Goal: Information Seeking & Learning: Learn about a topic

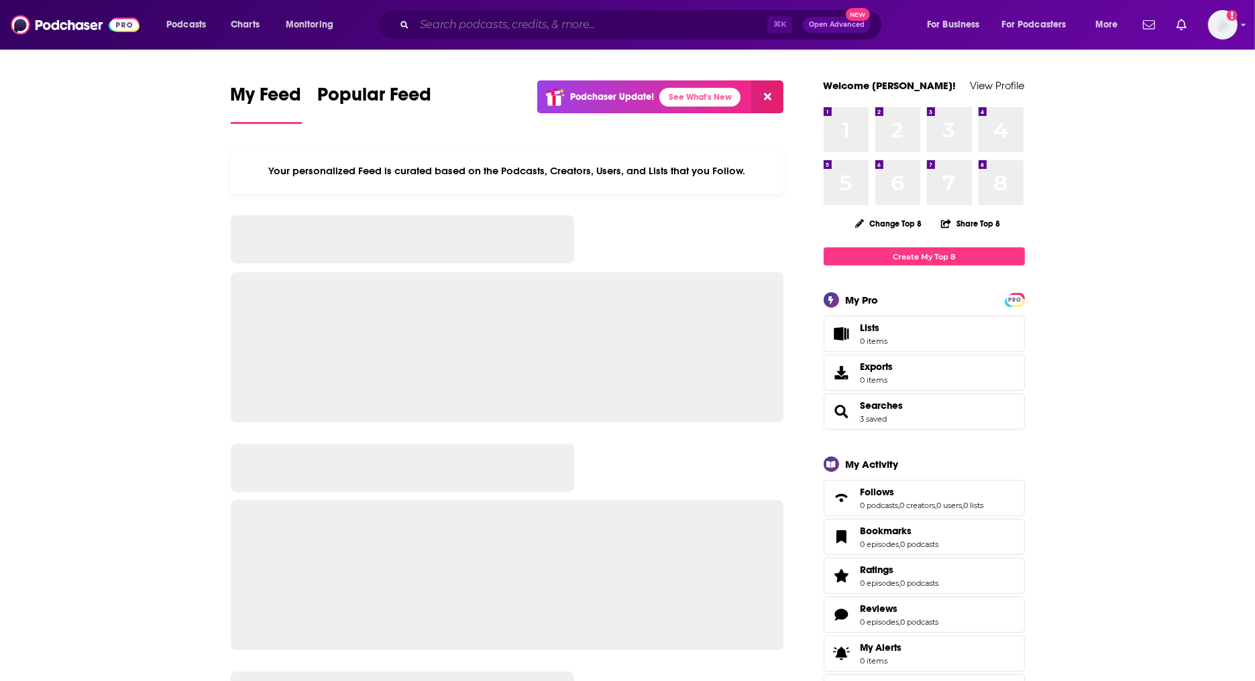
click at [514, 24] on input "Search podcasts, credits, & more..." at bounding box center [591, 24] width 353 height 21
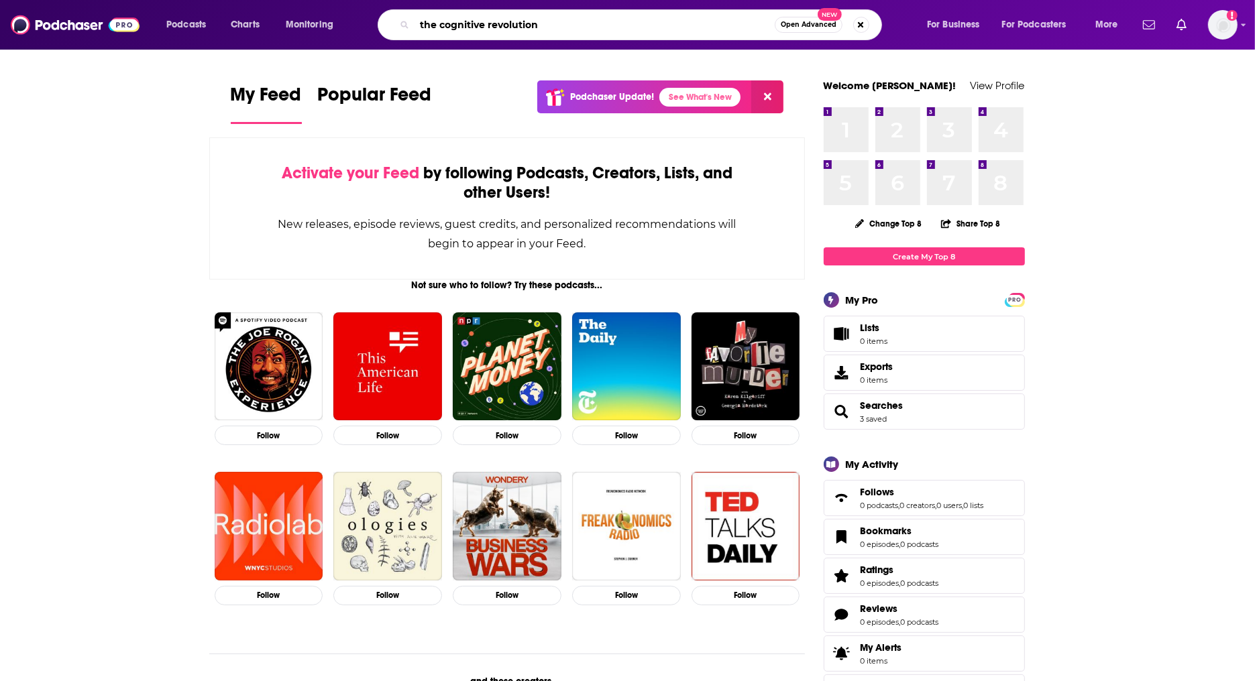
type input "the cognitive revolution"
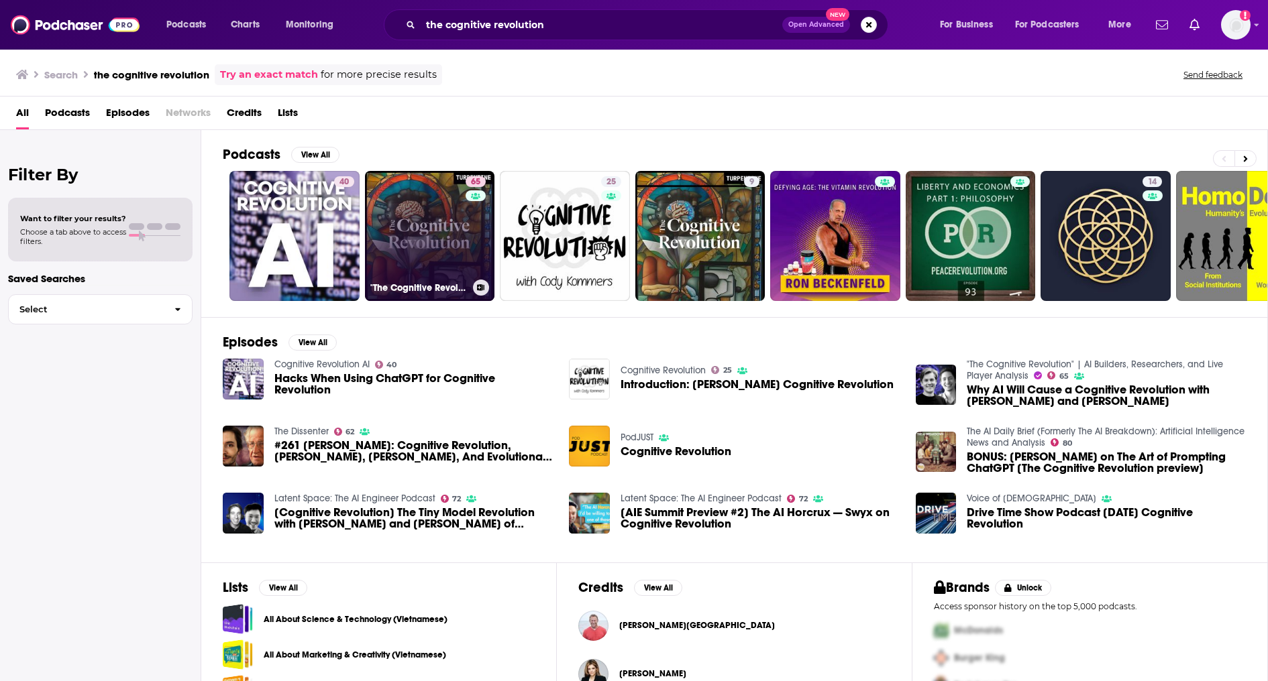
click at [408, 231] on link "65 "The Cognitive Revolution" | AI Builders, Researchers, and Live Player Analy…" at bounding box center [430, 236] width 130 height 130
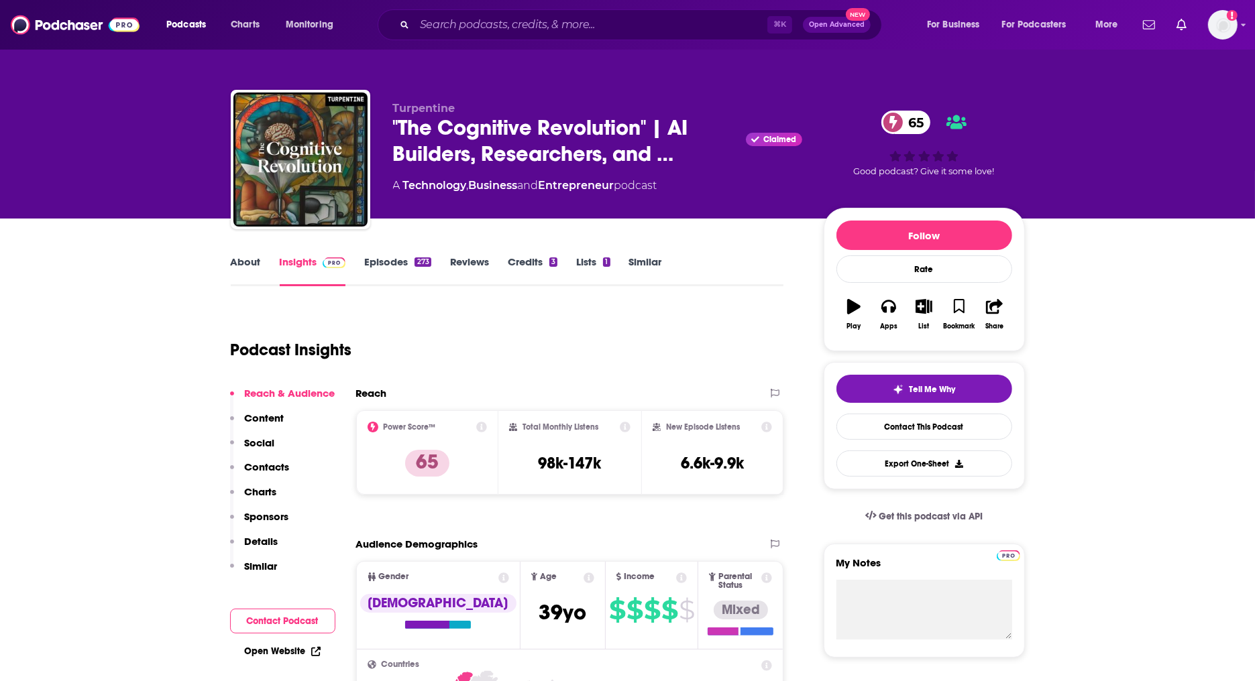
click at [251, 262] on link "About" at bounding box center [246, 271] width 30 height 31
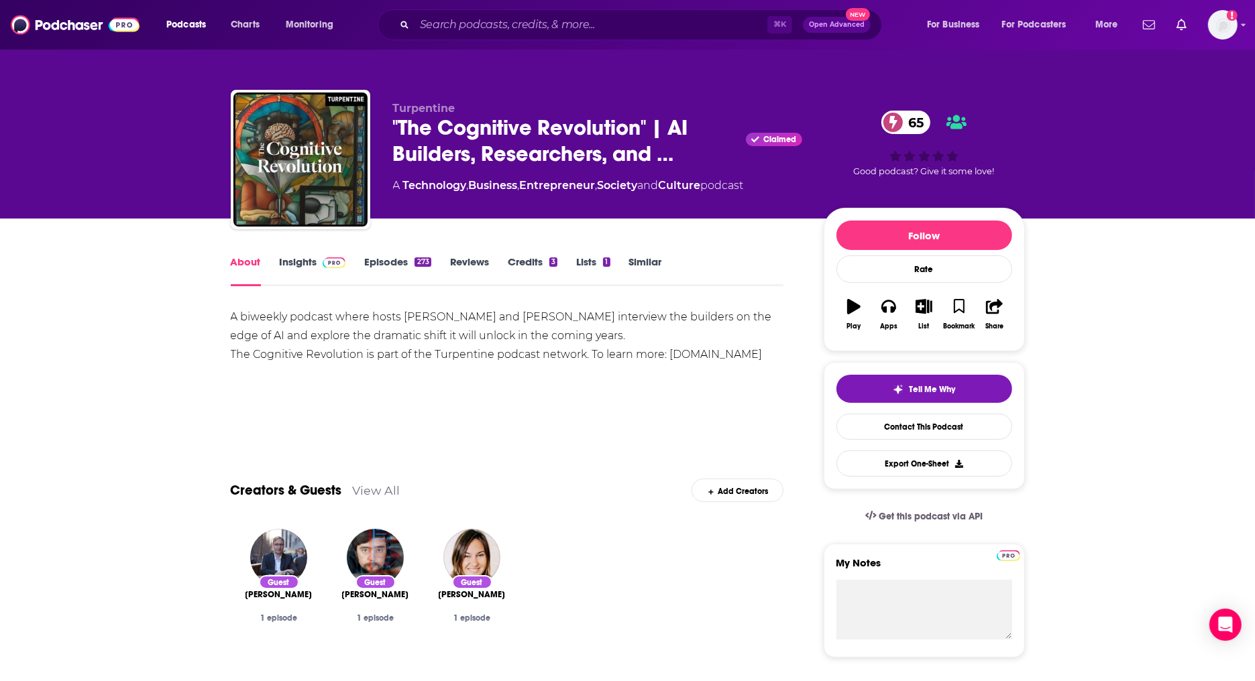
click at [385, 265] on link "Episodes 273" at bounding box center [397, 271] width 66 height 31
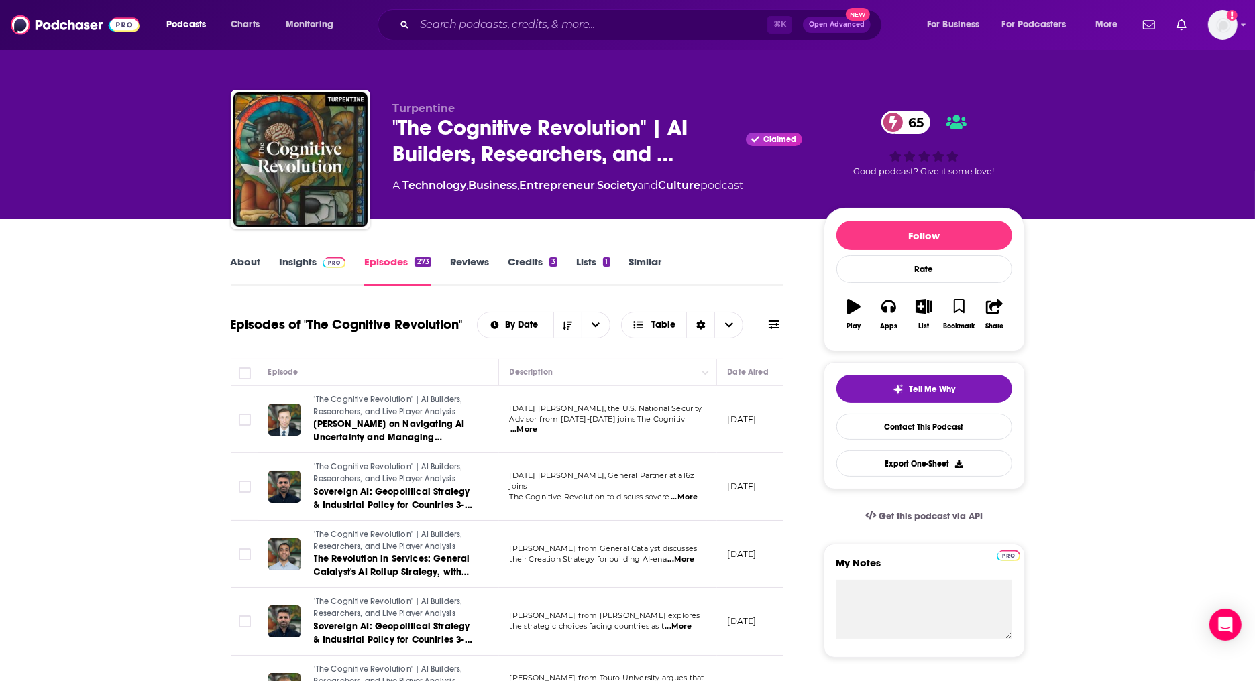
click at [245, 273] on link "About" at bounding box center [246, 271] width 30 height 31
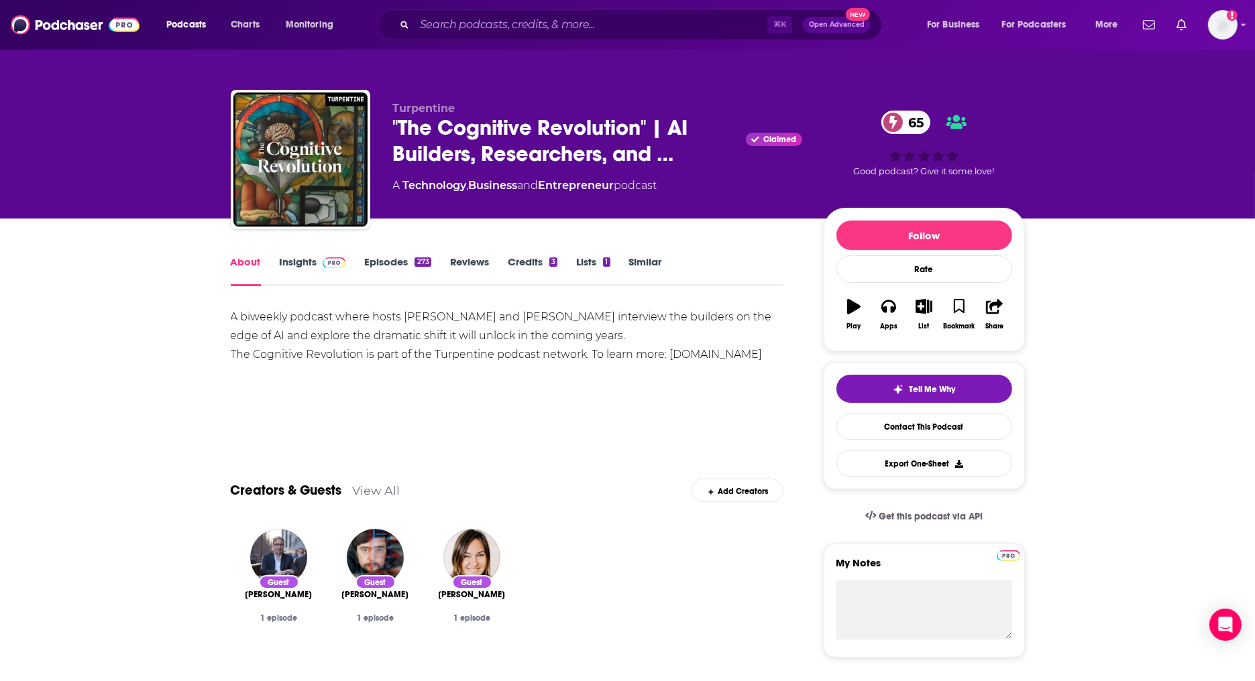
click at [675, 310] on div "A biweekly podcast where hosts [PERSON_NAME] and [PERSON_NAME] interview the bu…" at bounding box center [507, 336] width 553 height 56
click at [410, 265] on link "Episodes 273" at bounding box center [397, 271] width 66 height 31
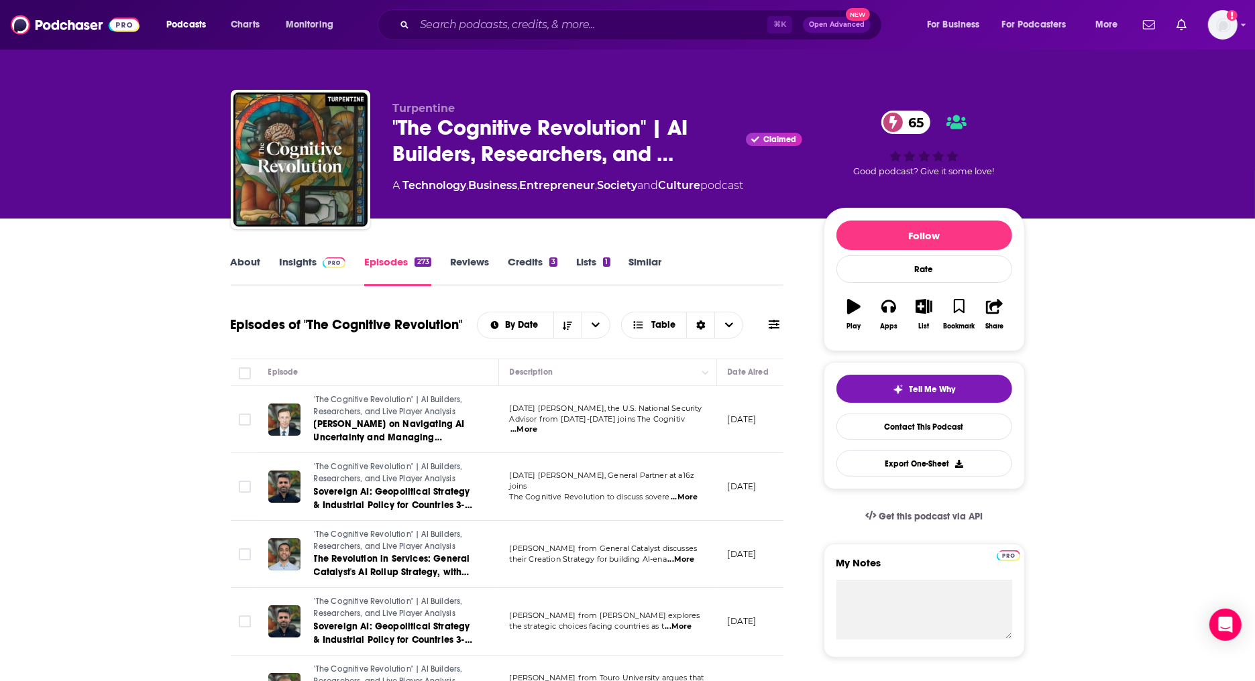
click at [294, 273] on link "Insights" at bounding box center [313, 271] width 66 height 31
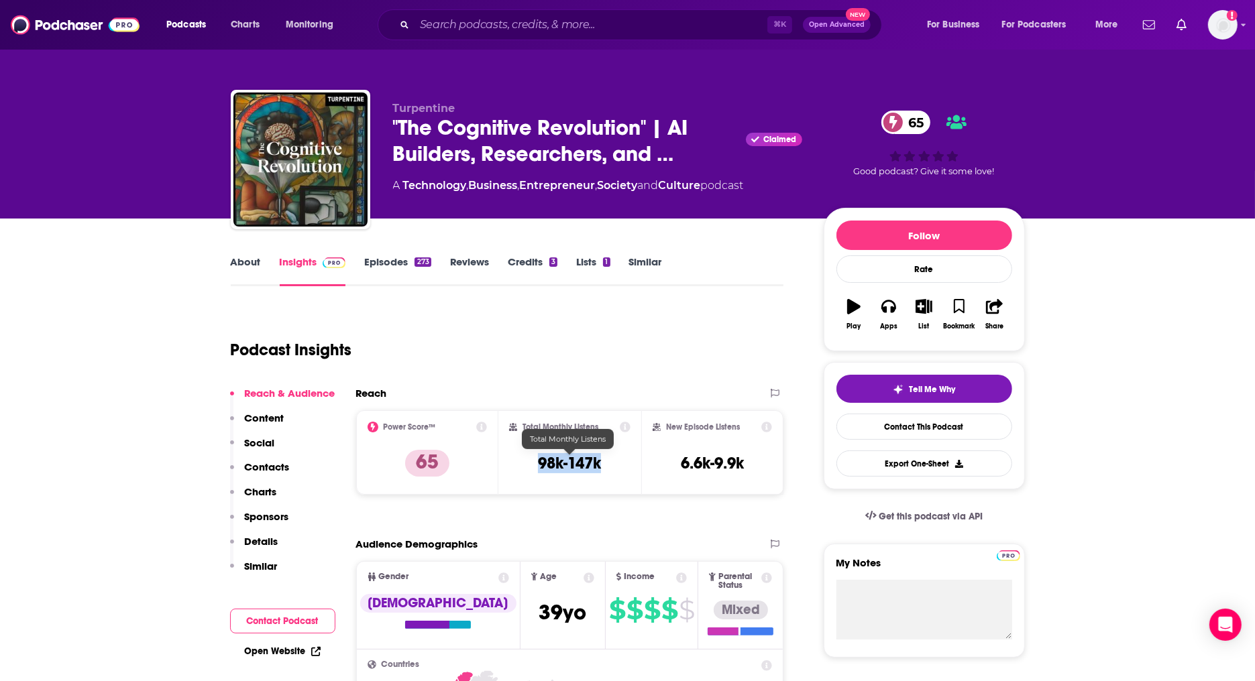
drag, startPoint x: 622, startPoint y: 473, endPoint x: 531, endPoint y: 468, distance: 90.7
click at [527, 468] on div "Total Monthly Listens 98k-147k" at bounding box center [569, 453] width 121 height 62
copy h3 "98k-147k"
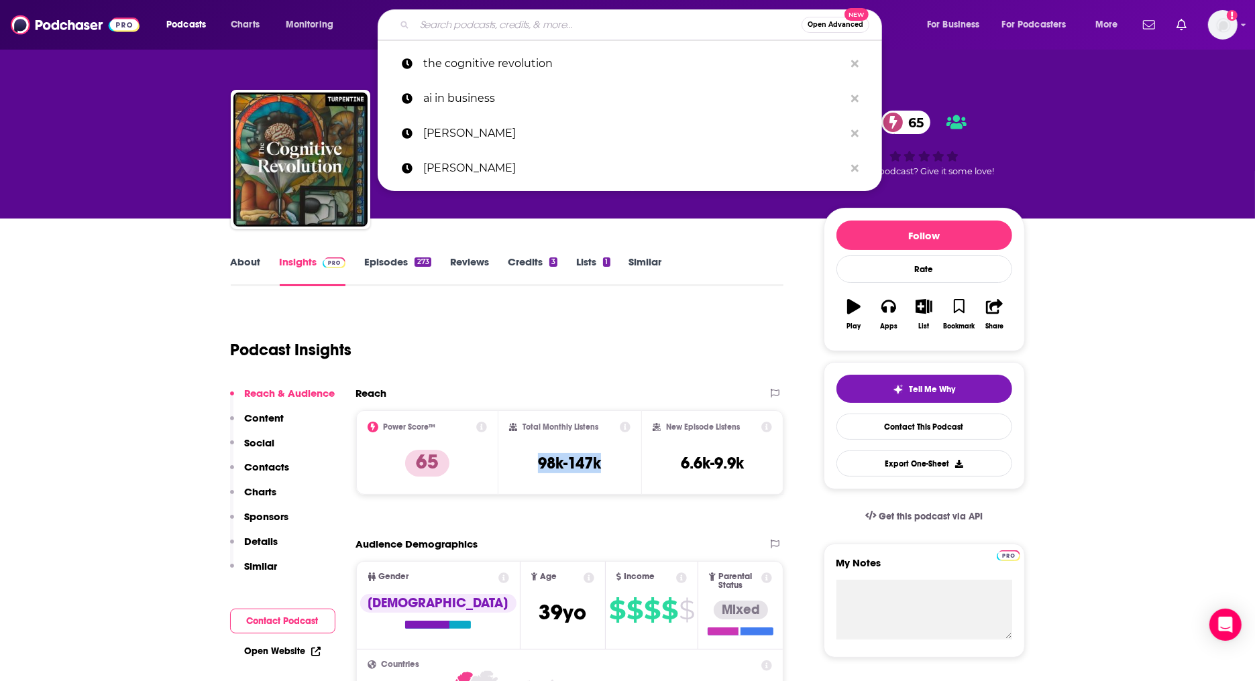
click at [472, 32] on input "Search podcasts, credits, & more..." at bounding box center [608, 24] width 387 height 21
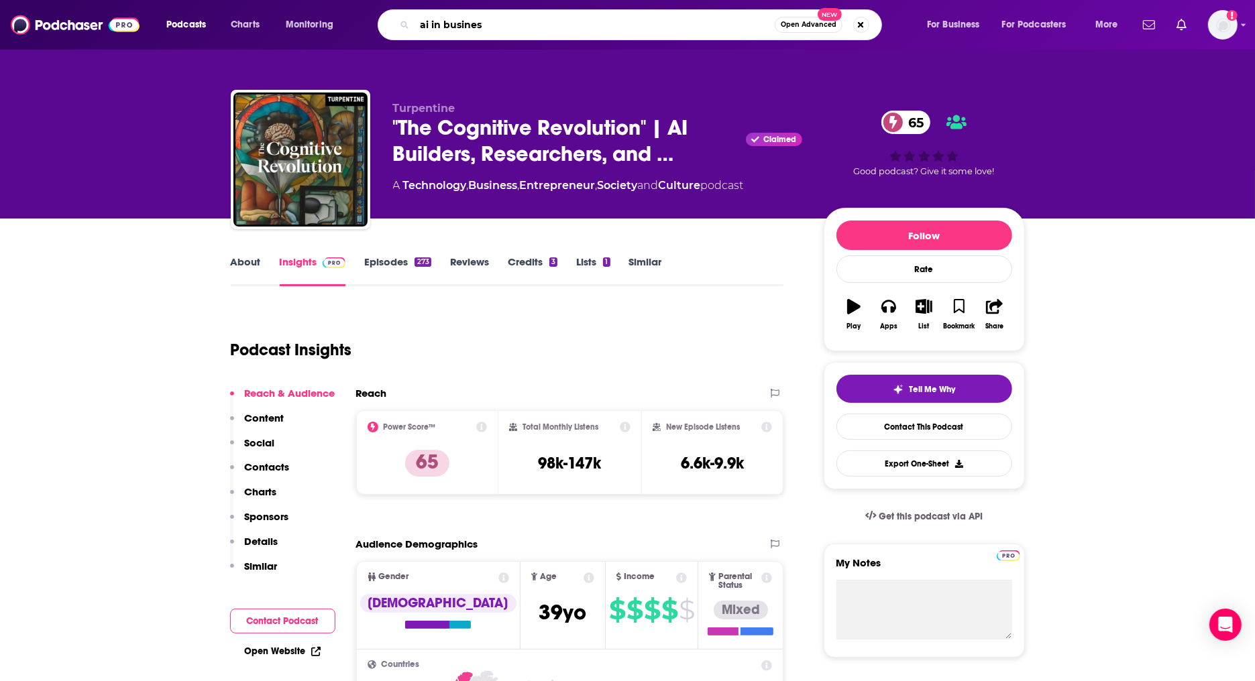
type input "ai in business"
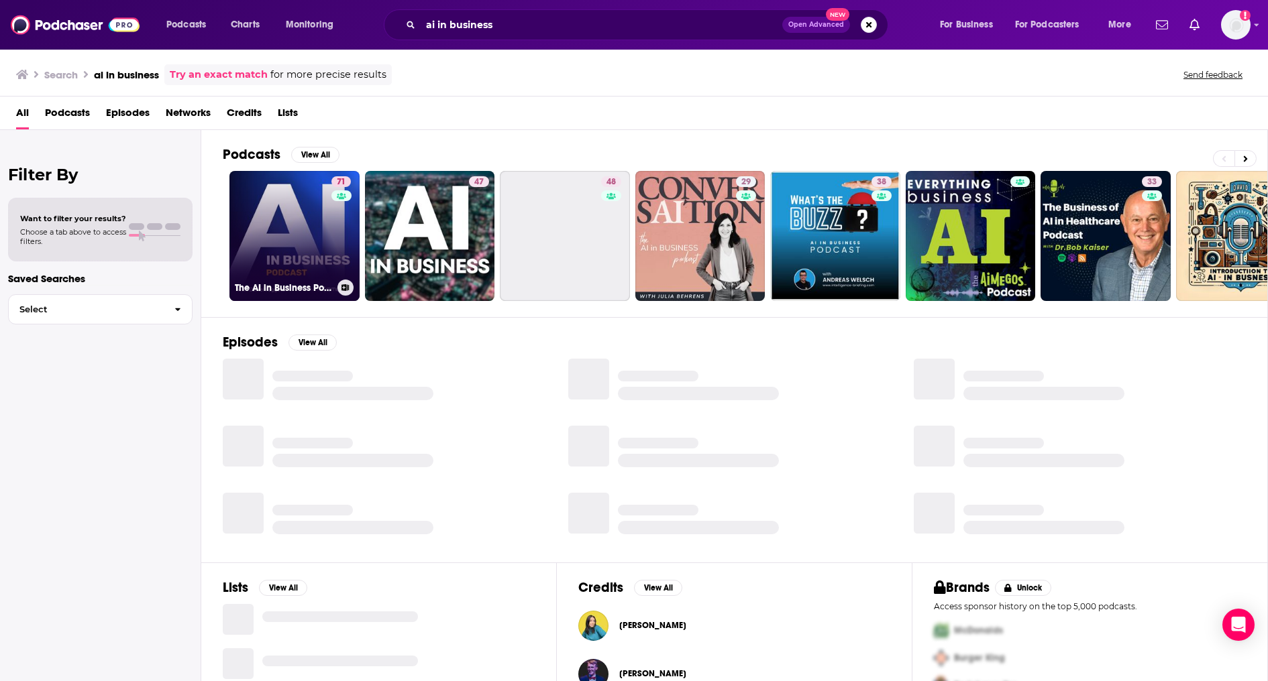
click at [322, 222] on link "71 The AI in Business Podcast" at bounding box center [294, 236] width 130 height 130
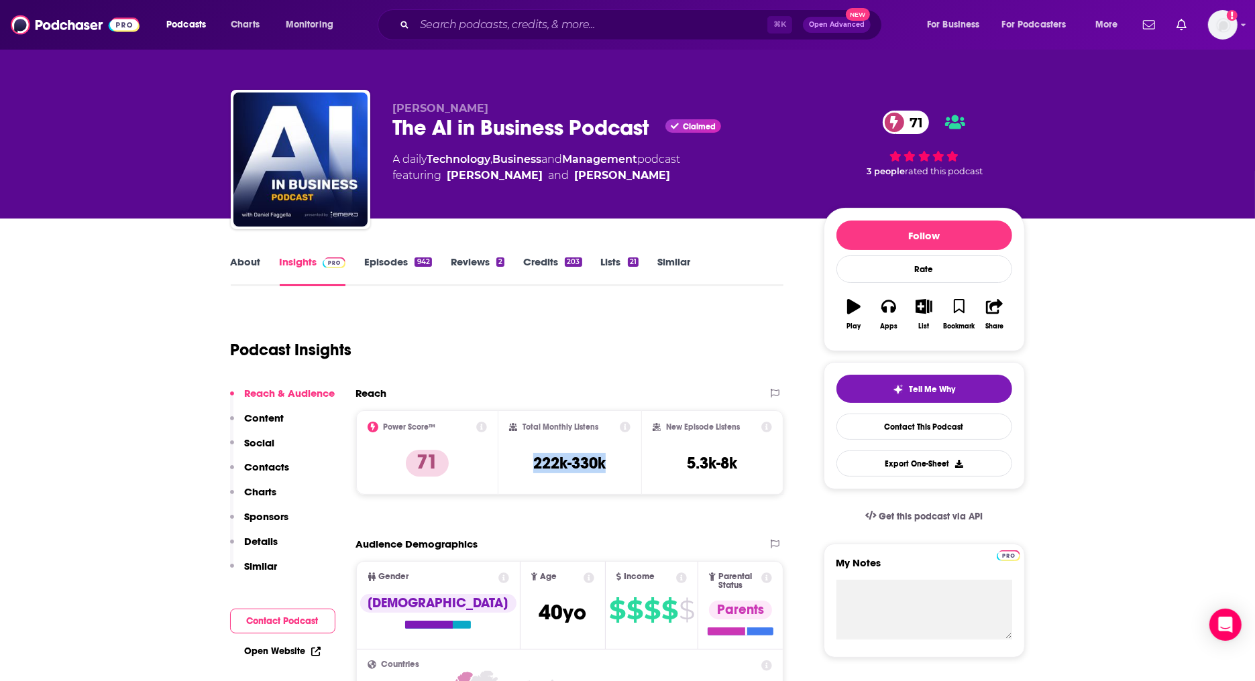
drag, startPoint x: 614, startPoint y: 460, endPoint x: 614, endPoint y: 479, distance: 18.8
click at [614, 479] on div "Total Monthly Listens 222k-330k" at bounding box center [569, 453] width 121 height 62
copy h3 "222k-330k"
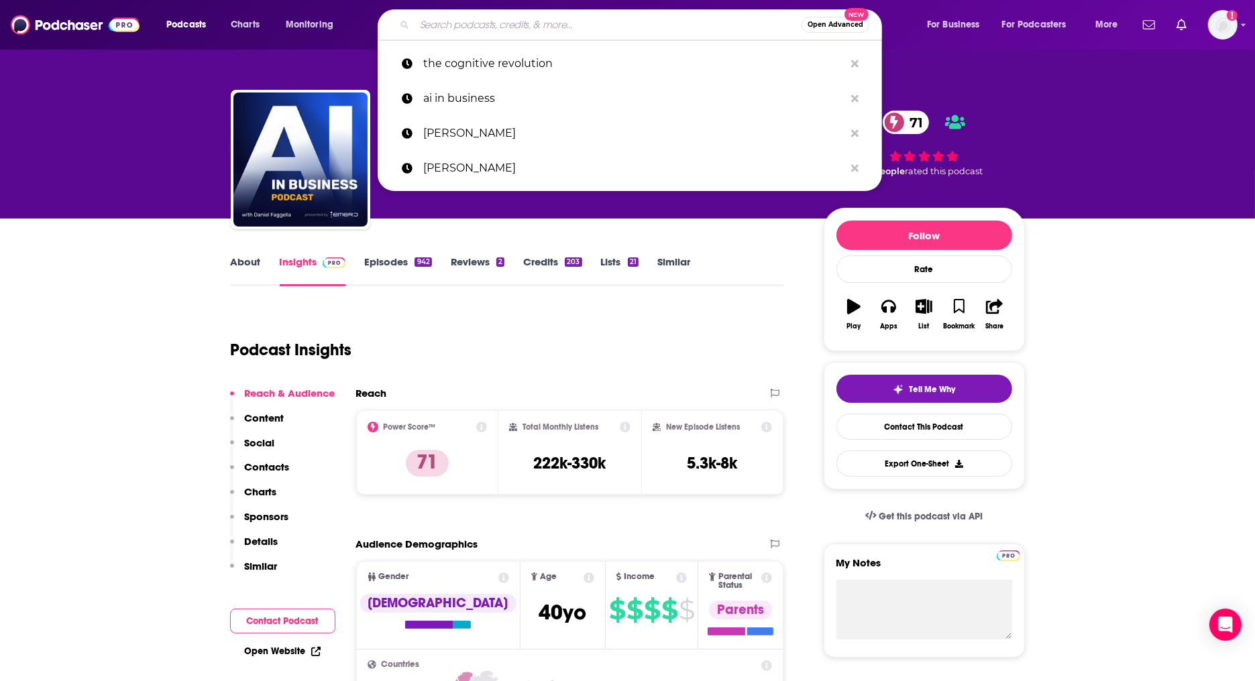
click at [503, 21] on input "Search podcasts, credits, & more..." at bounding box center [608, 24] width 387 height 21
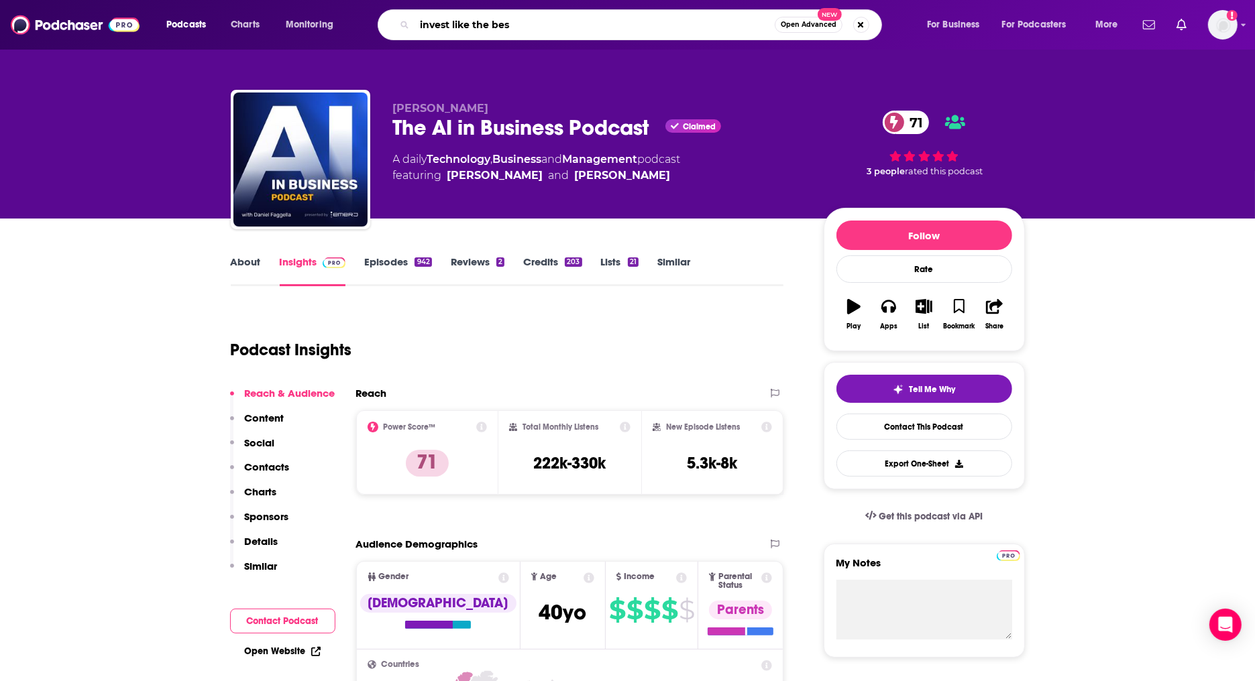
type input "invest like the best"
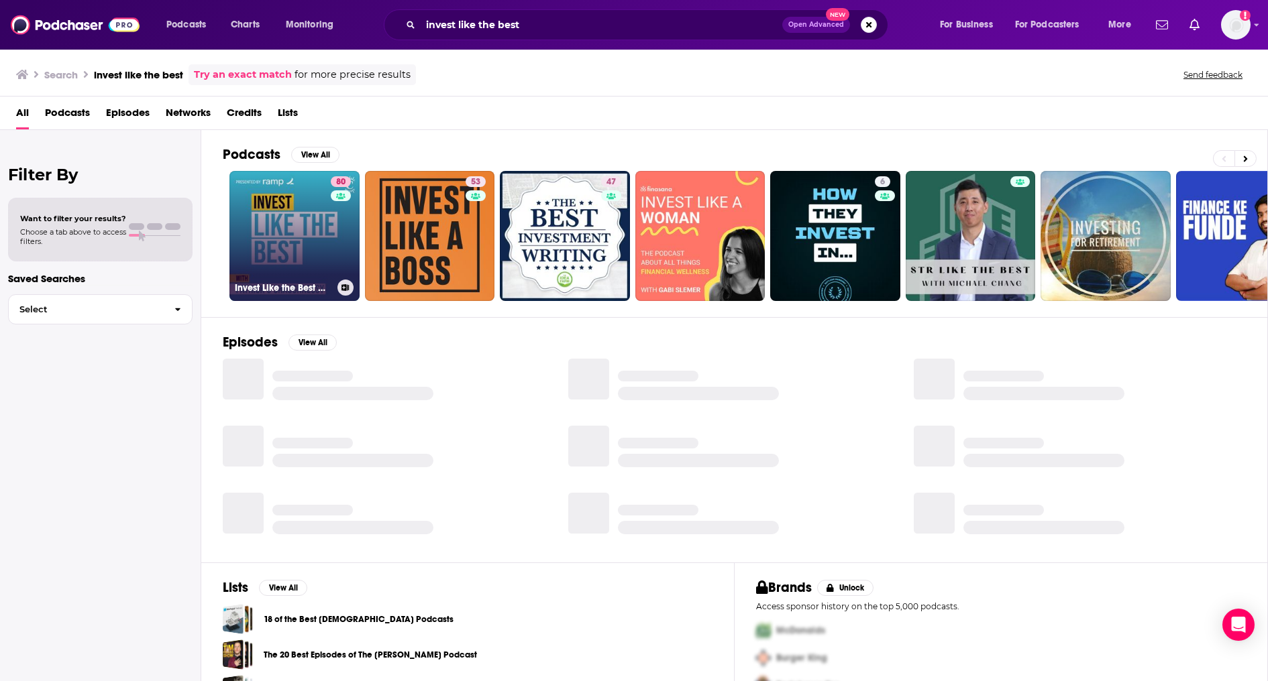
click at [286, 227] on link "80 Invest Like the Best with [PERSON_NAME]" at bounding box center [294, 236] width 130 height 130
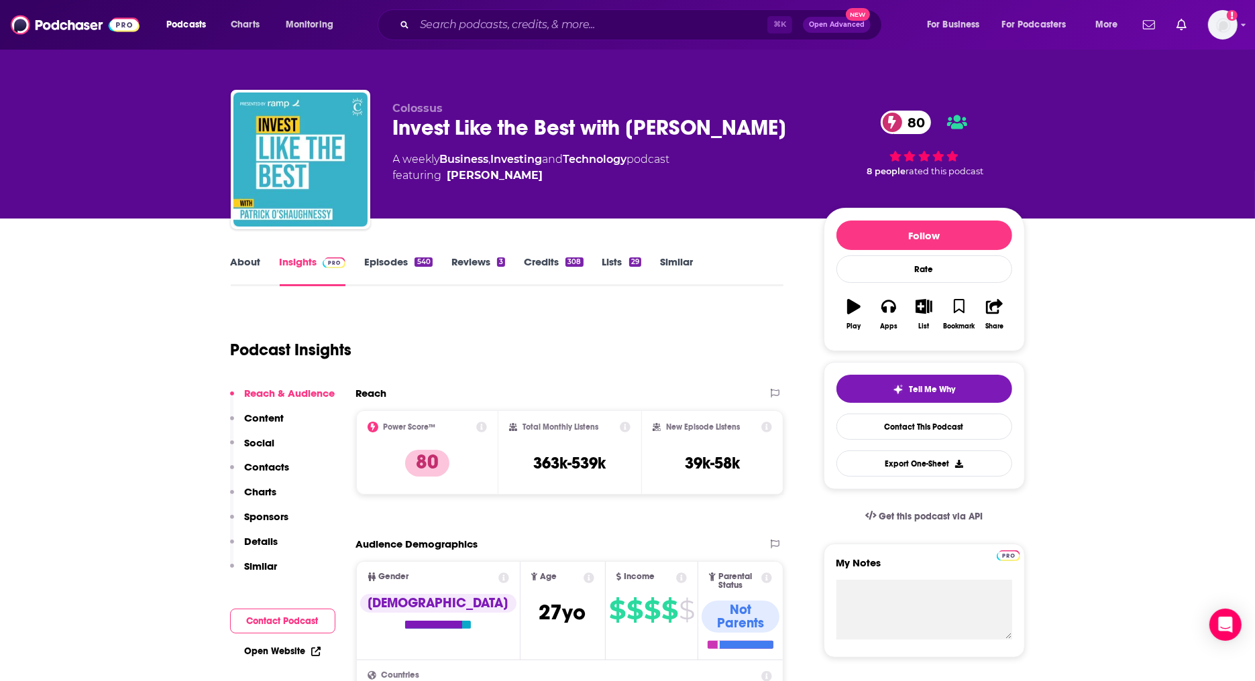
click at [250, 264] on link "About" at bounding box center [246, 271] width 30 height 31
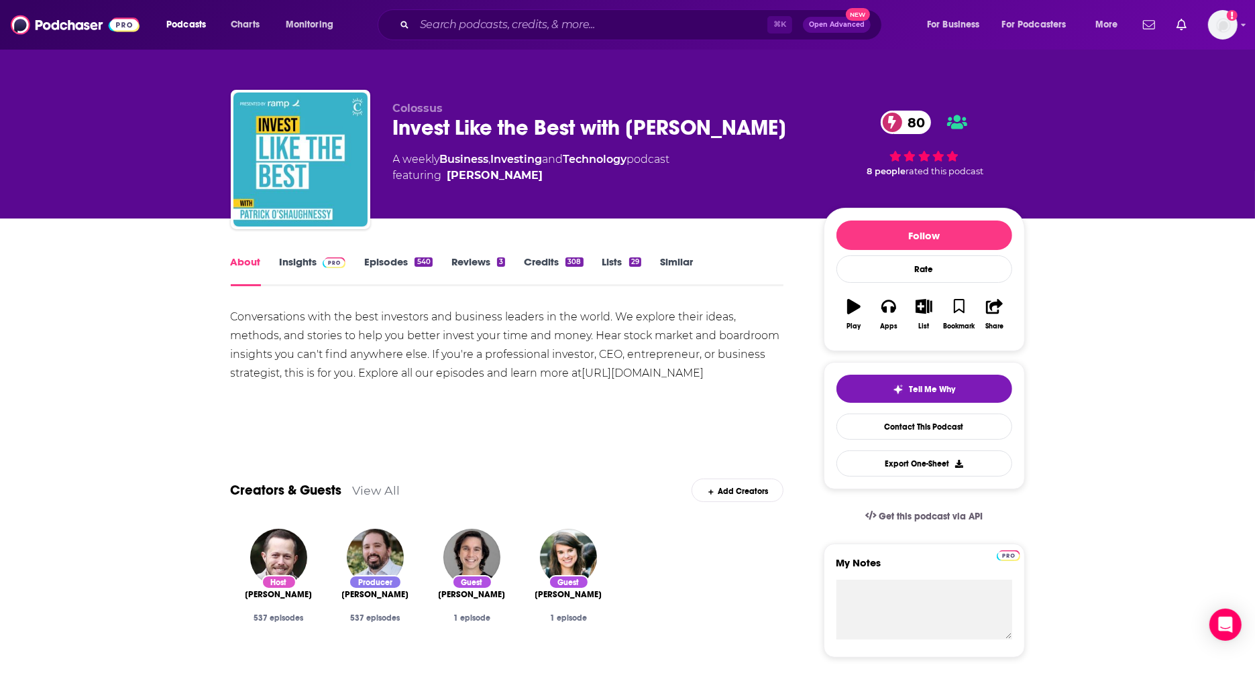
click at [574, 184] on span "featuring [PERSON_NAME]" at bounding box center [531, 176] width 277 height 16
copy span "[PERSON_NAME]"
click at [288, 266] on link "Insights" at bounding box center [313, 271] width 66 height 31
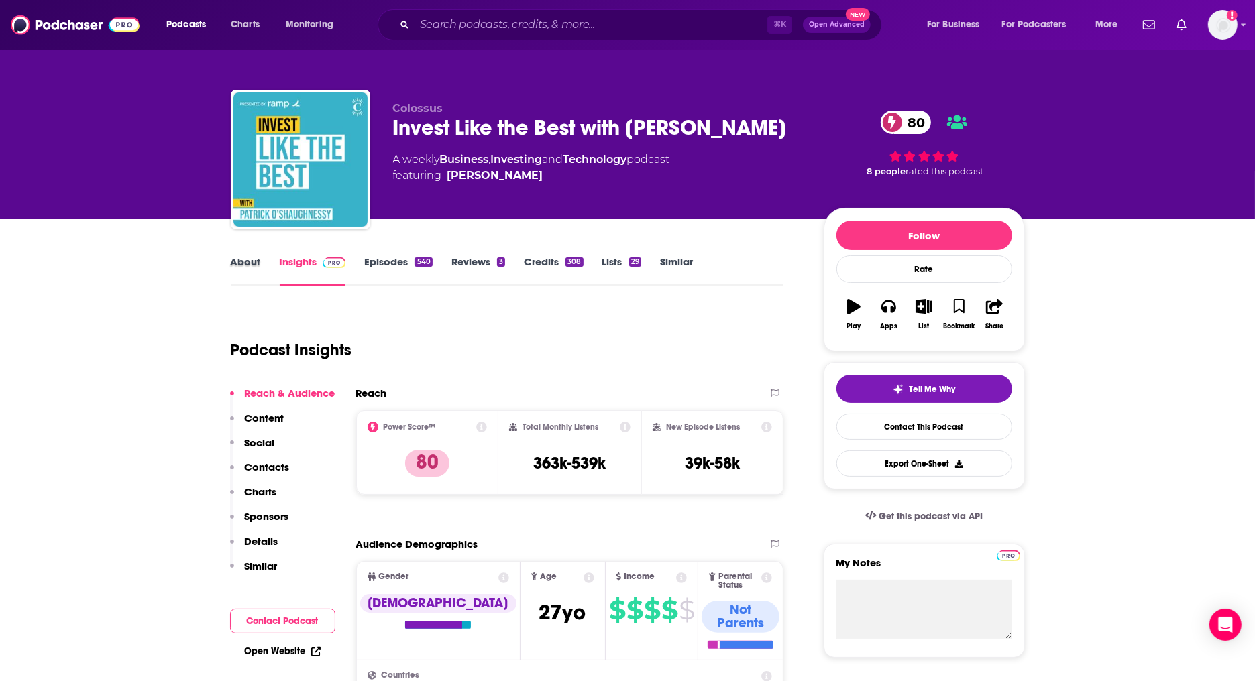
click at [272, 263] on div "About" at bounding box center [255, 271] width 49 height 31
click at [252, 262] on link "About" at bounding box center [246, 271] width 30 height 31
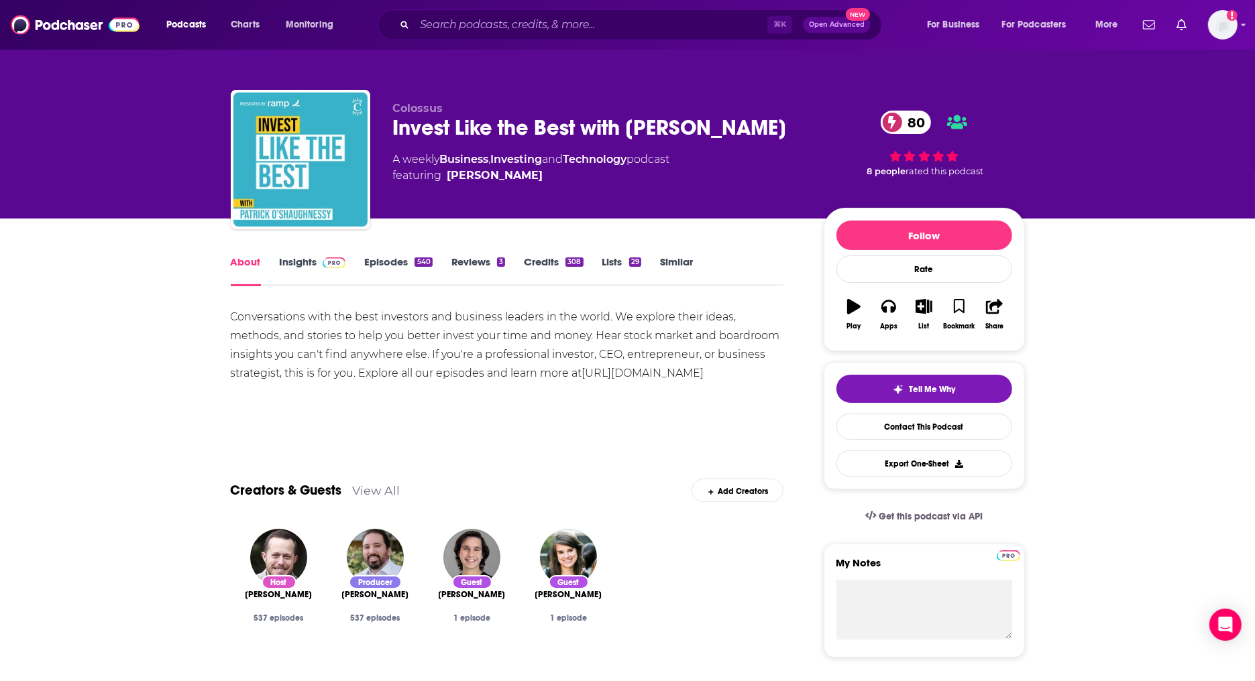
click at [676, 319] on div "Conversations with the best investors and business leaders in the world. We exp…" at bounding box center [507, 345] width 553 height 75
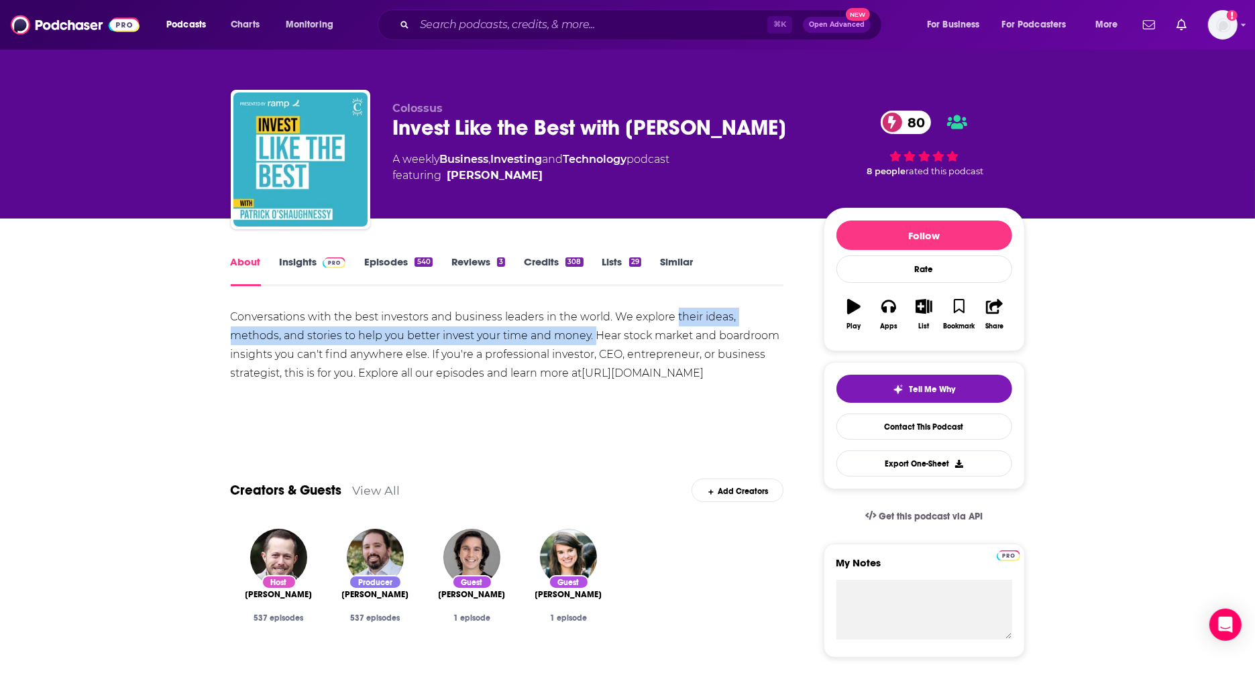
drag, startPoint x: 675, startPoint y: 320, endPoint x: 596, endPoint y: 342, distance: 82.2
click at [596, 342] on div "Conversations with the best investors and business leaders in the world. We exp…" at bounding box center [507, 345] width 553 height 75
copy div "their ideas, methods, and stories to help you better invest your time and money."
click at [334, 264] on img at bounding box center [334, 263] width 23 height 11
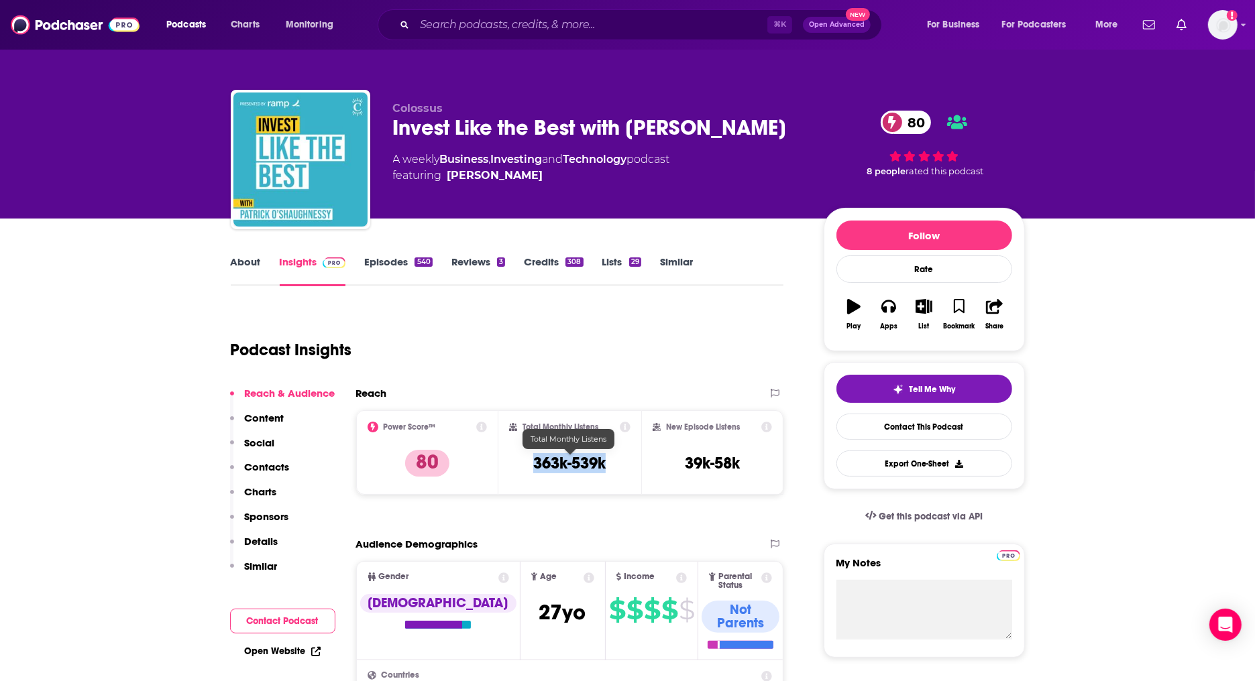
drag, startPoint x: 617, startPoint y: 469, endPoint x: 511, endPoint y: 468, distance: 106.0
click at [511, 468] on div "Total Monthly Listens 363k-539k" at bounding box center [569, 453] width 121 height 62
copy h3 "363k-539k"
click at [235, 256] on link "About" at bounding box center [246, 271] width 30 height 31
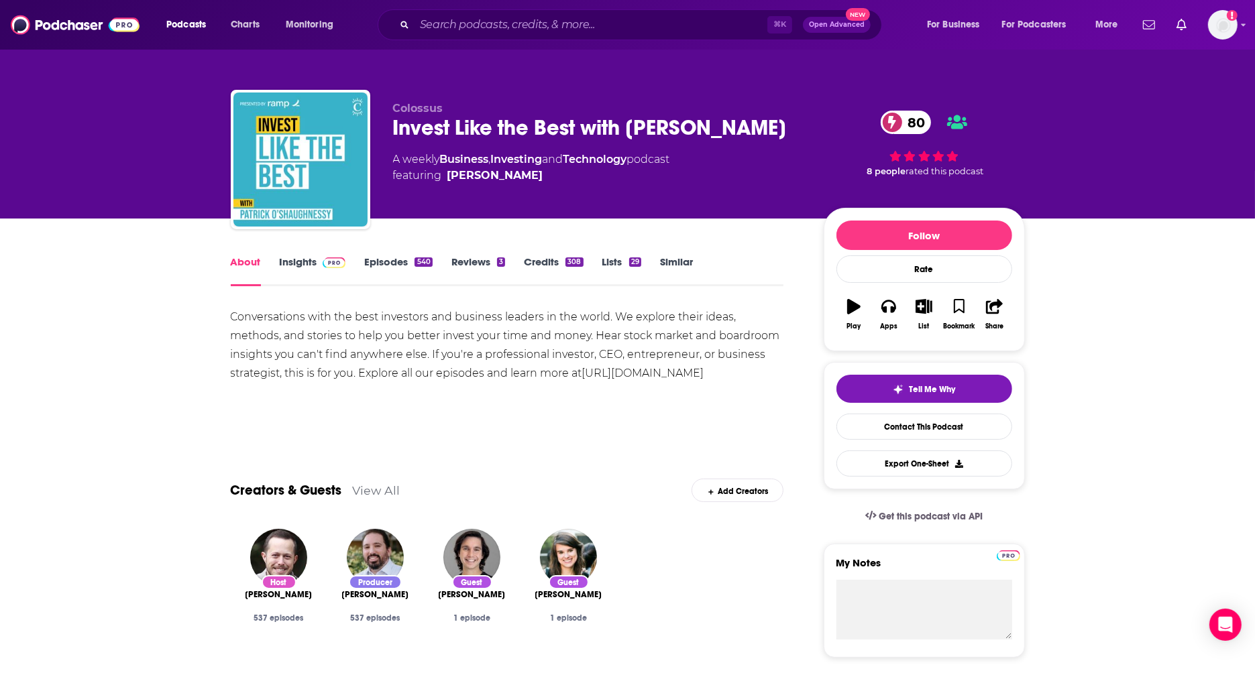
click at [499, 358] on div "Conversations with the best investors and business leaders in the world. We exp…" at bounding box center [507, 345] width 553 height 75
drag, startPoint x: 488, startPoint y: 358, endPoint x: 280, endPoint y: 371, distance: 208.4
click at [280, 371] on div "Conversations with the best investors and business leaders in the world. We exp…" at bounding box center [507, 345] width 553 height 75
copy div "professional investor, CEO, entrepreneur, or business strategist"
click at [378, 268] on link "Episodes 540" at bounding box center [398, 271] width 68 height 31
